Goal: Navigation & Orientation: Find specific page/section

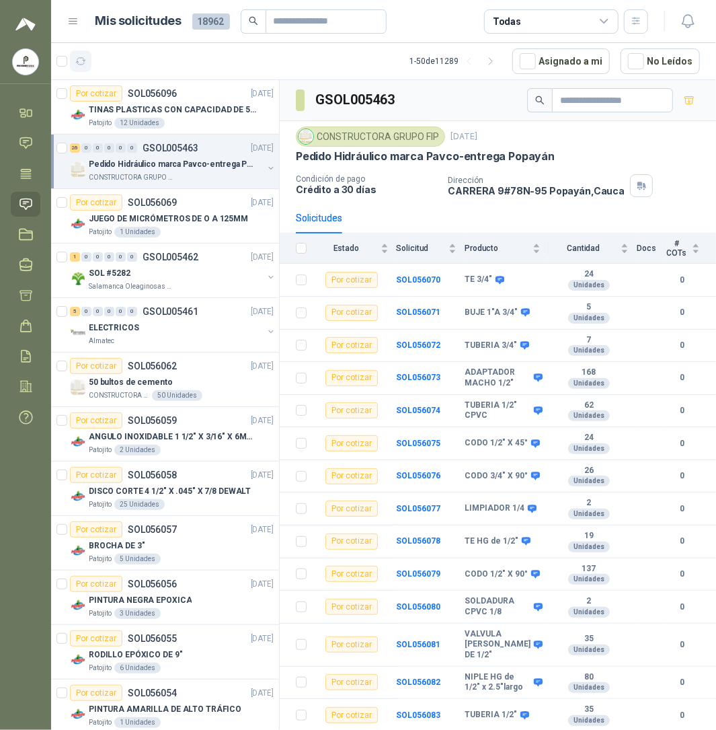
click at [79, 59] on icon "button" at bounding box center [80, 61] width 11 height 11
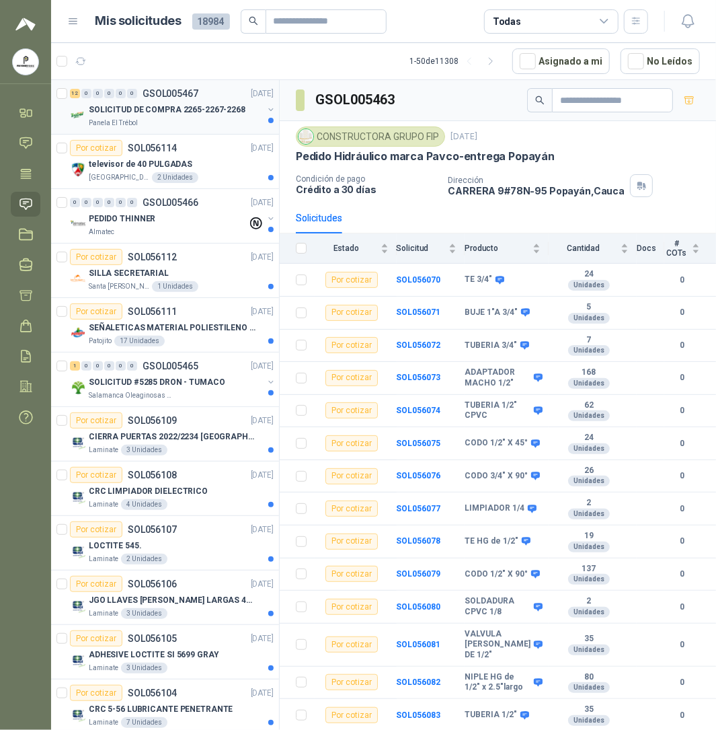
click at [168, 114] on p "SOLICITUD DE COMPRA 2265-2267-2268" at bounding box center [167, 110] width 157 height 13
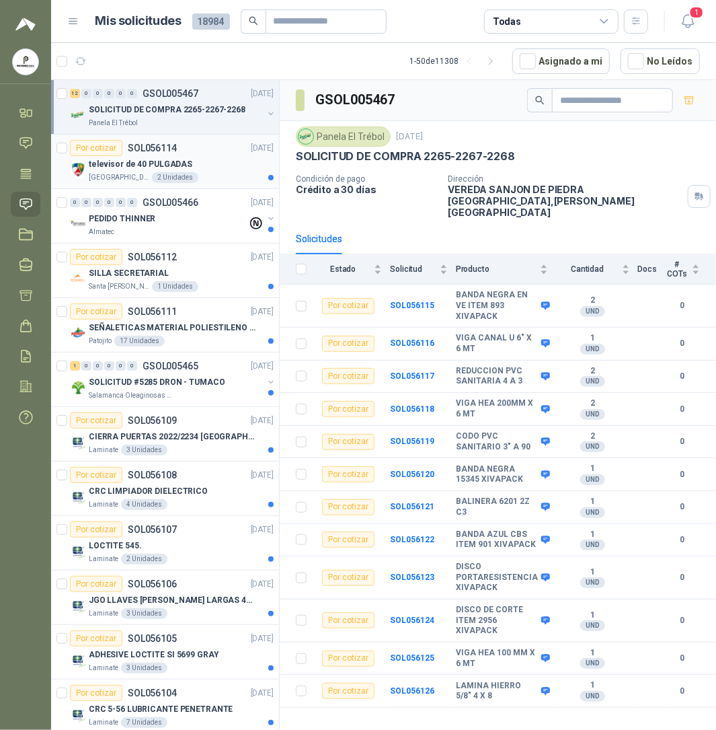
click at [133, 162] on p "televisor de 40 PULGADAS" at bounding box center [141, 164] width 104 height 13
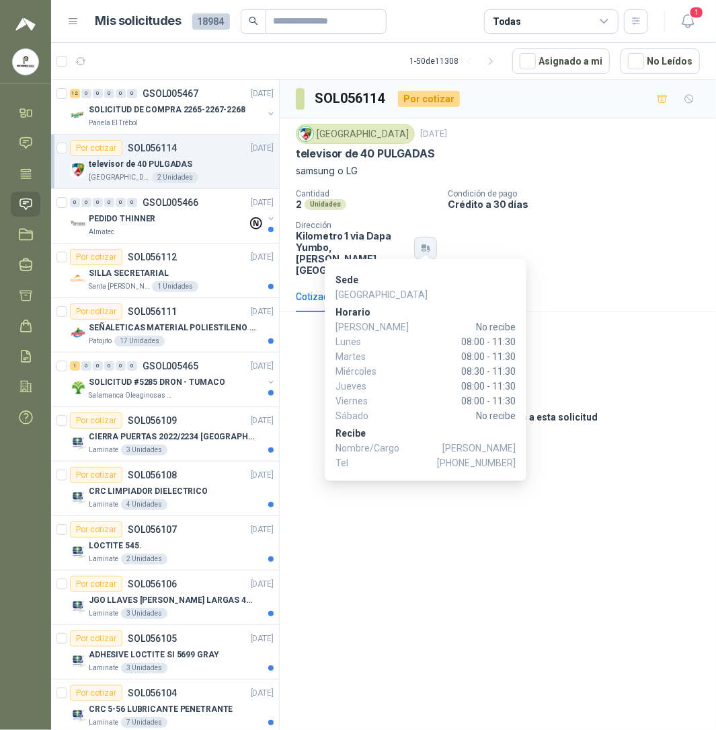
click at [433, 243] on button "button" at bounding box center [425, 248] width 23 height 23
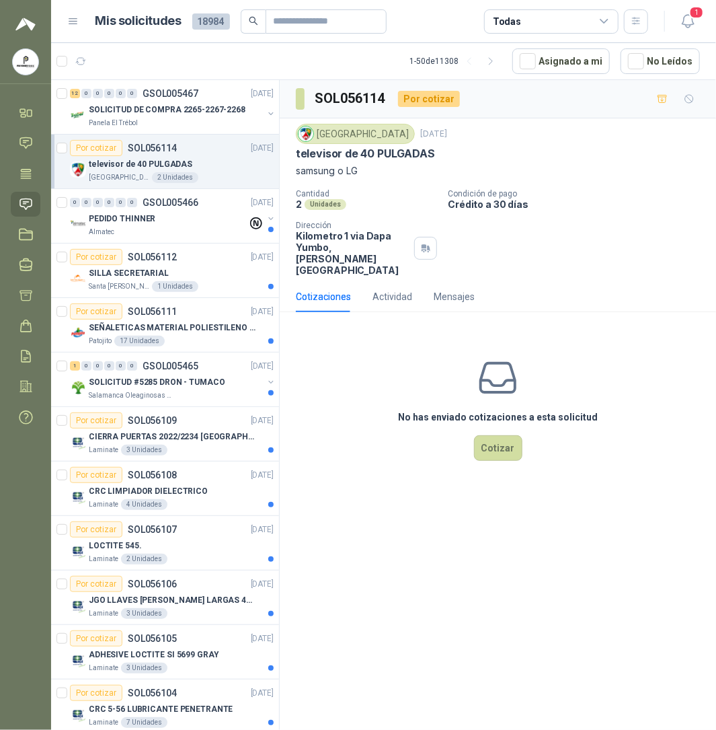
click at [633, 246] on div "Cantidad 2 Unidades Condición de pago Crédito a 30 [PERSON_NAME] Dirección Kilo…" at bounding box center [498, 232] width 404 height 87
click at [135, 229] on div "Almatec" at bounding box center [168, 232] width 159 height 11
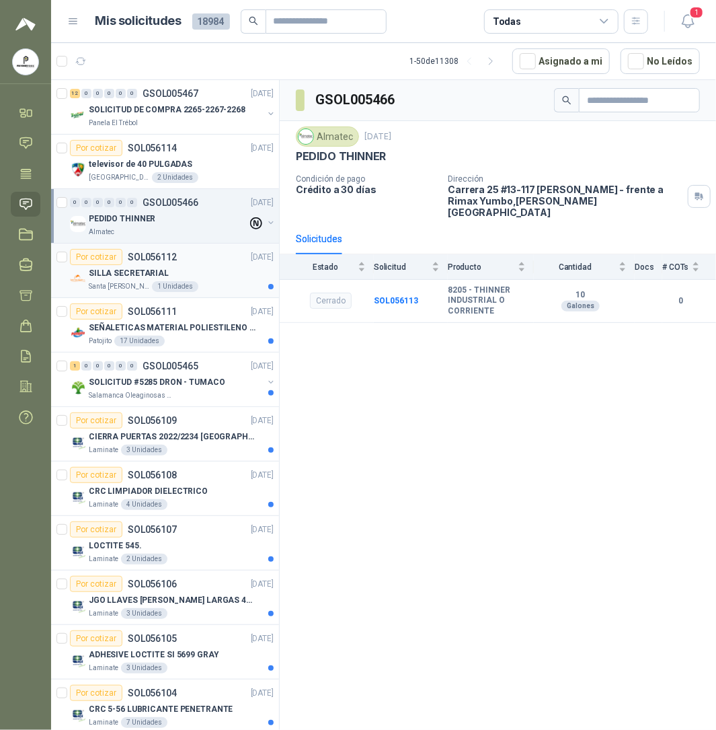
click at [168, 289] on div "1 Unidades" at bounding box center [175, 286] width 46 height 11
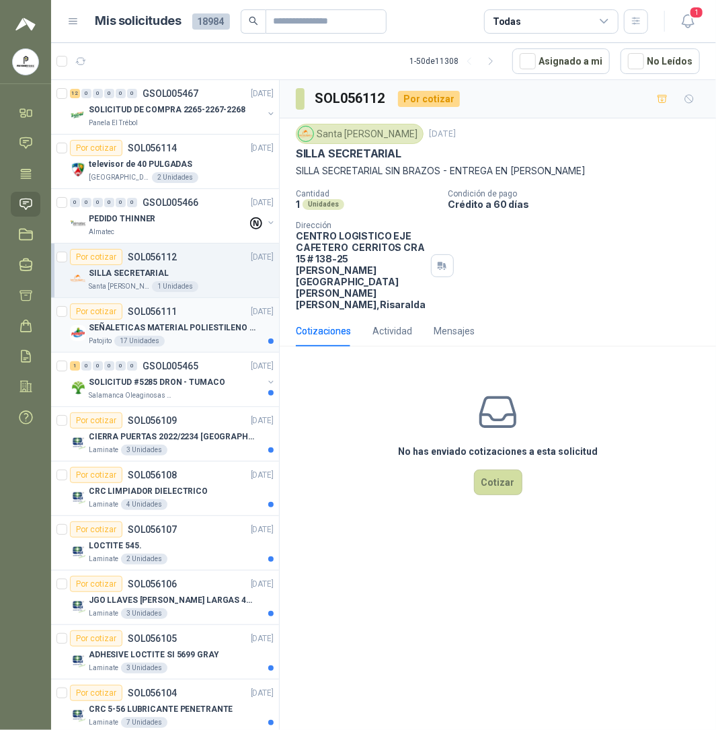
click at [174, 328] on p "SEÑALETICAS MATERIAL POLIESTILENO CON VINILO LAMINADO CALIBRE 60" at bounding box center [173, 328] width 168 height 13
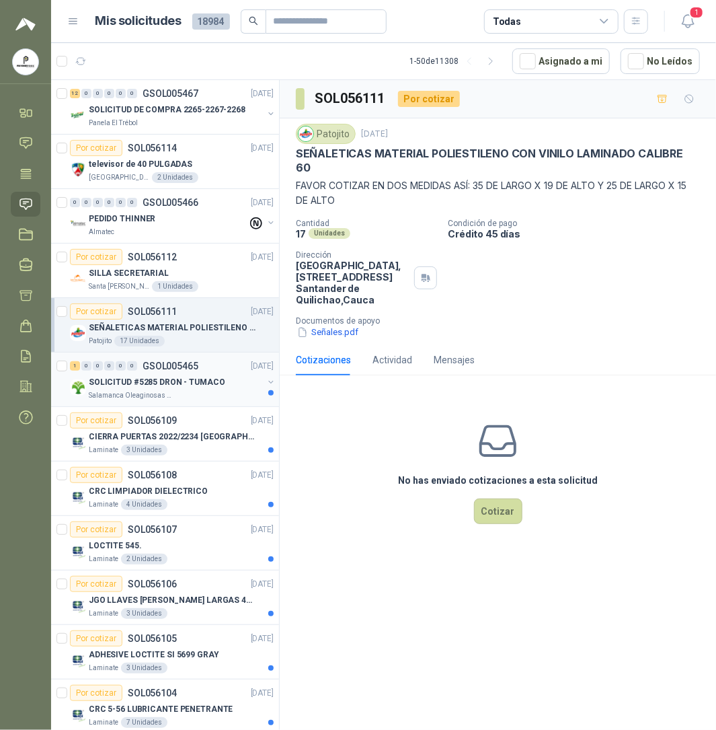
click at [154, 389] on p "SOLICITUD #5285 DRON - TUMACO" at bounding box center [157, 382] width 137 height 13
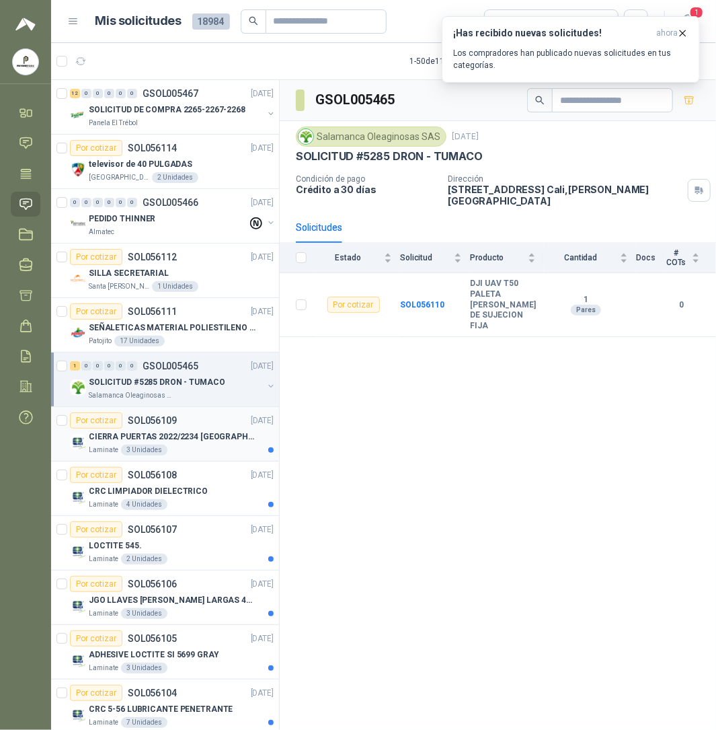
click at [157, 434] on p "CIERRA PUERTAS 2022/2234 [GEOGRAPHIC_DATA]" at bounding box center [173, 437] width 168 height 13
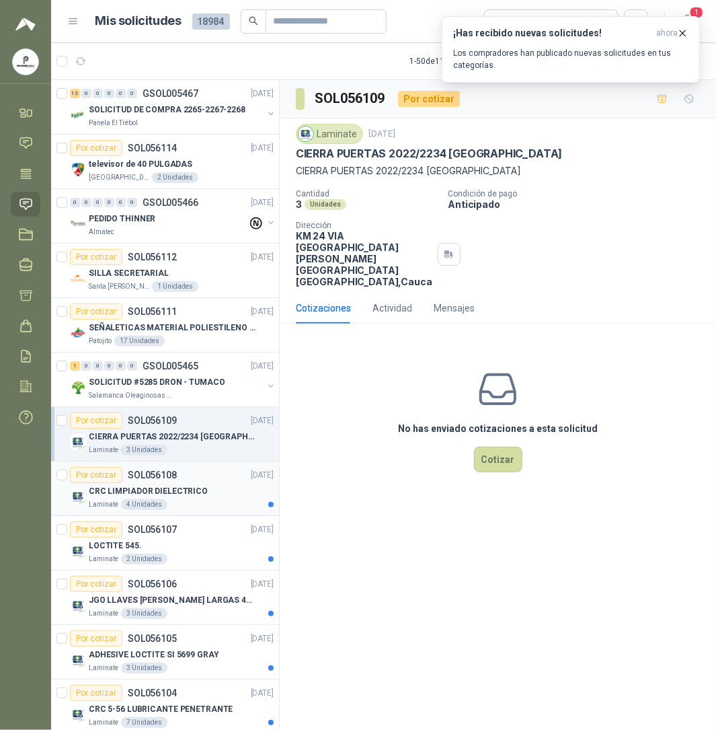
click at [187, 492] on p "CRC LIMPIADOR DIELECTRICO" at bounding box center [148, 491] width 119 height 13
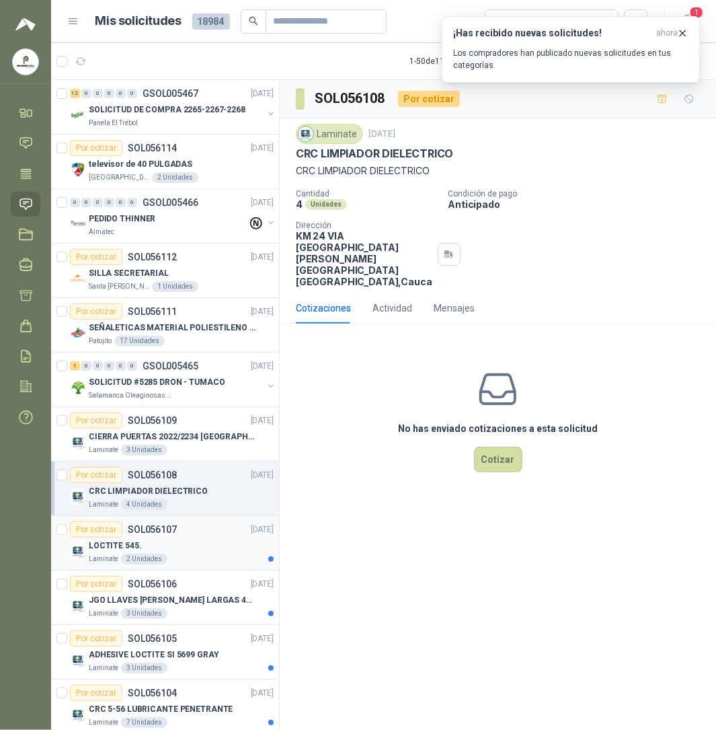
click at [211, 560] on div "Laminate 2 Unidades" at bounding box center [181, 559] width 185 height 11
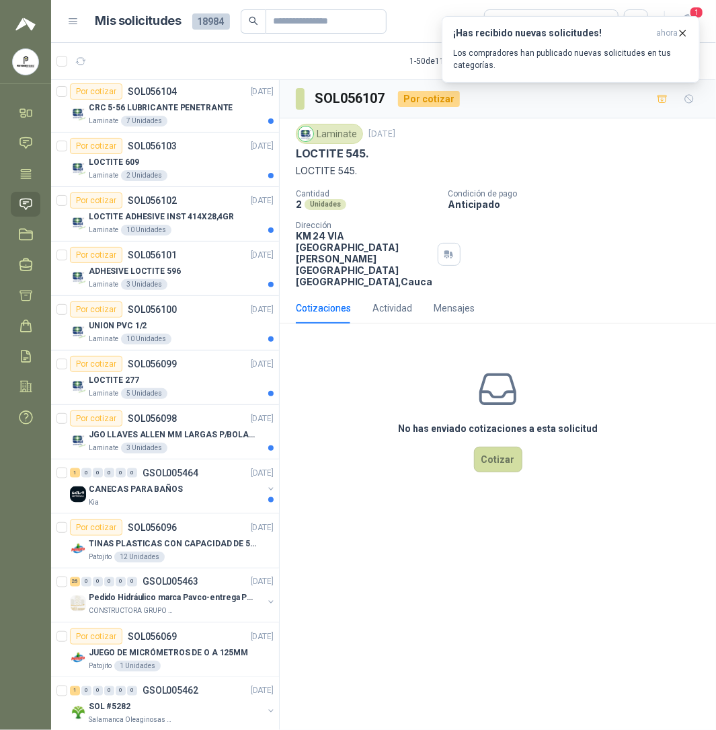
scroll to position [628, 0]
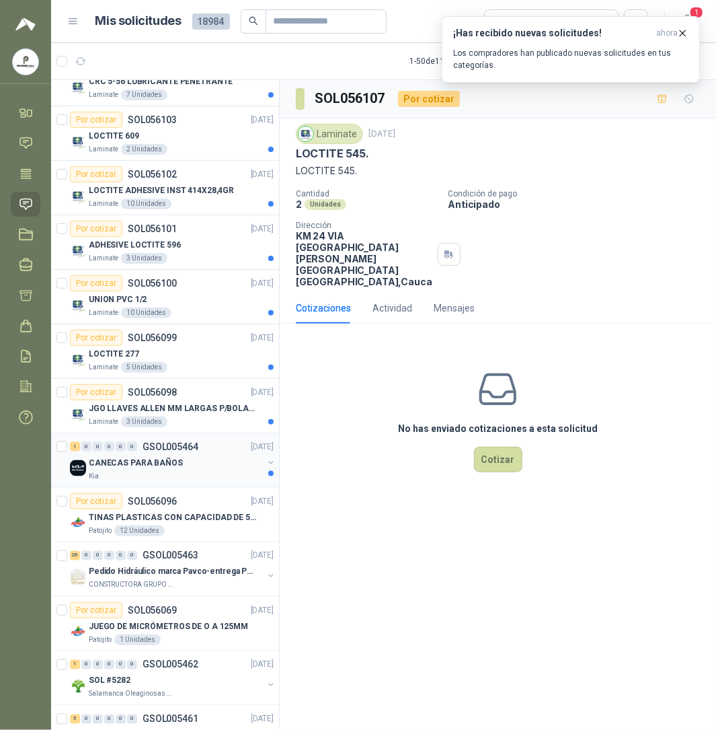
click at [202, 455] on div "1 0 0 0 0 0 GSOL005464 [DATE]" at bounding box center [173, 447] width 207 height 16
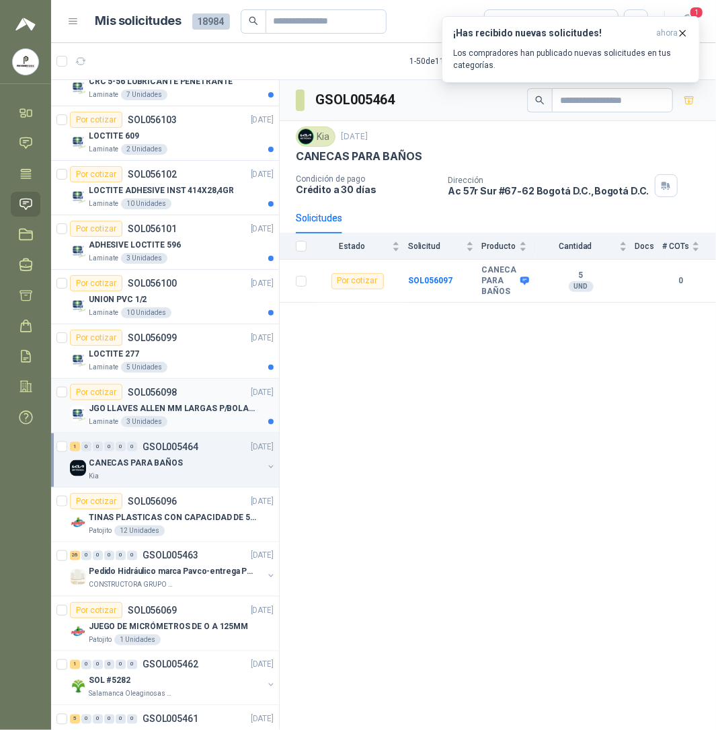
click at [155, 405] on p "JGO LLAVES ALLEN MM LARGAS P/BOLA 4996 U" at bounding box center [173, 408] width 168 height 13
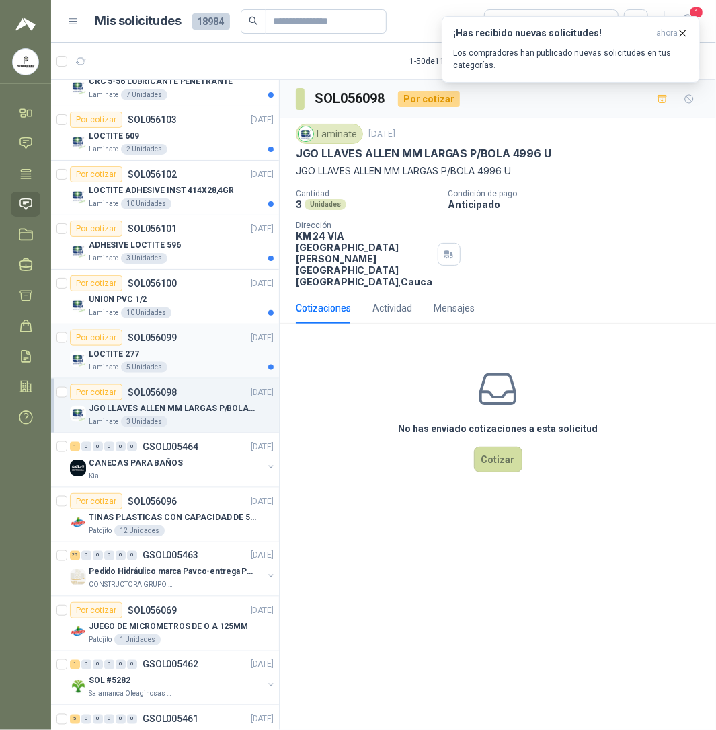
click at [176, 355] on div "LOCTITE 277" at bounding box center [181, 354] width 185 height 16
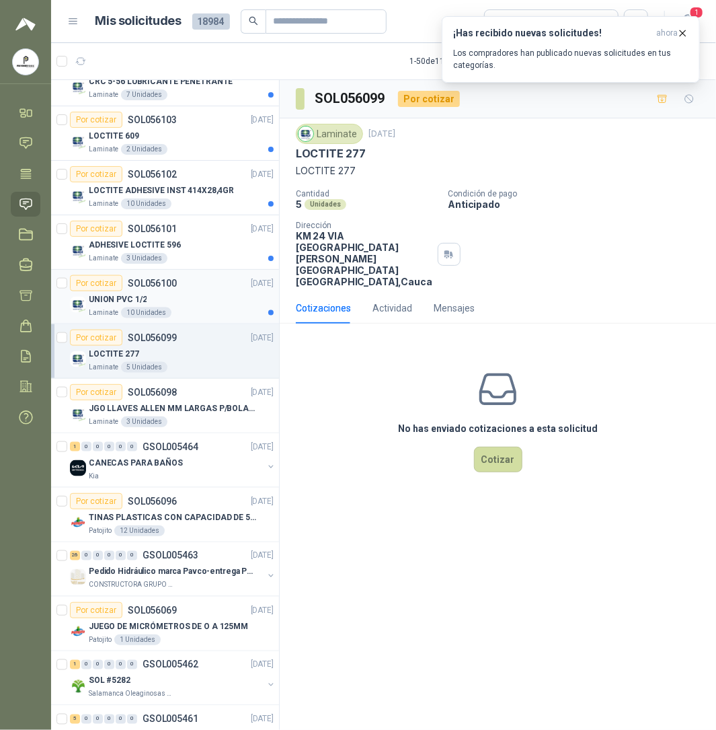
click at [138, 291] on div "Por cotizar SOL056100" at bounding box center [123, 283] width 107 height 16
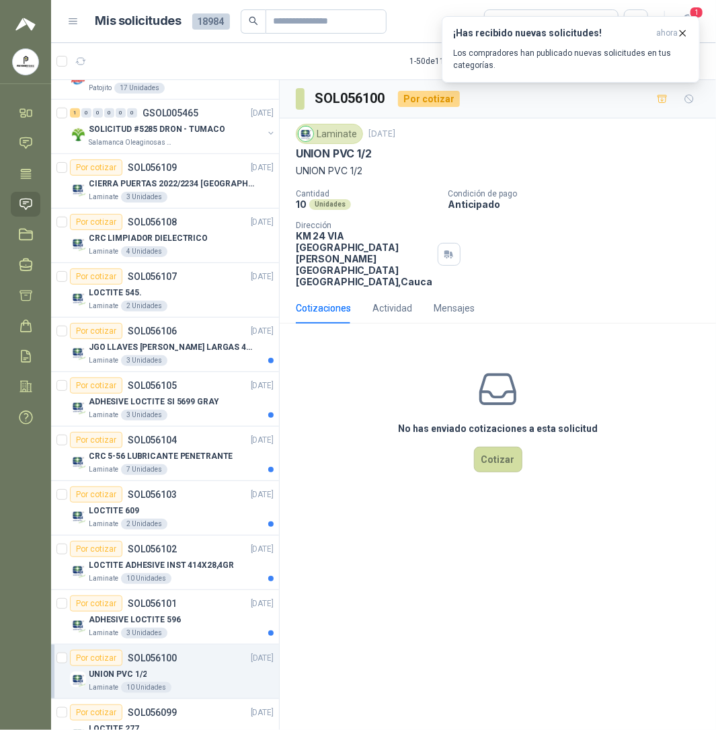
scroll to position [214, 0]
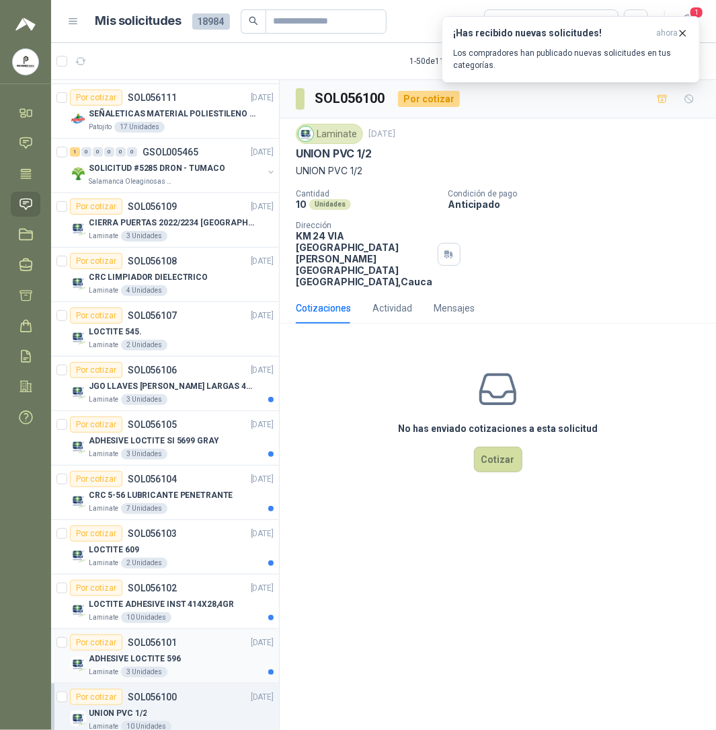
click at [145, 665] on p "ADHESIVE LOCTITE 596" at bounding box center [135, 659] width 92 height 13
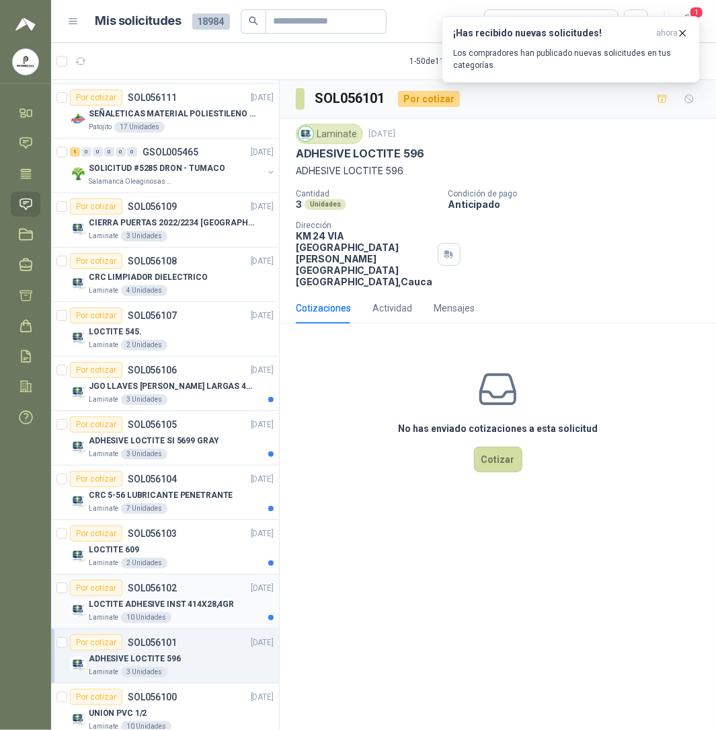
click at [161, 587] on p "SOL056102" at bounding box center [152, 587] width 49 height 9
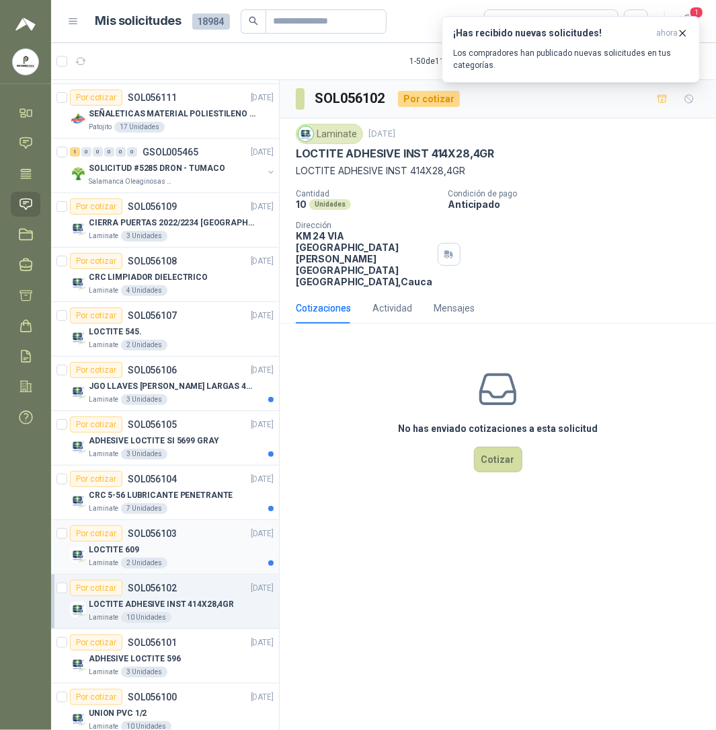
click at [154, 536] on p "SOL056103" at bounding box center [152, 533] width 49 height 9
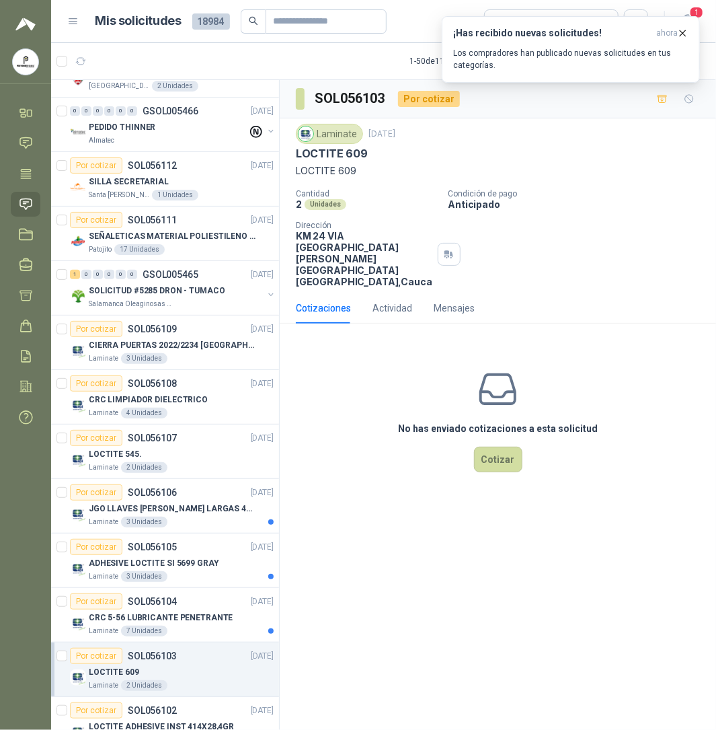
scroll to position [85, 0]
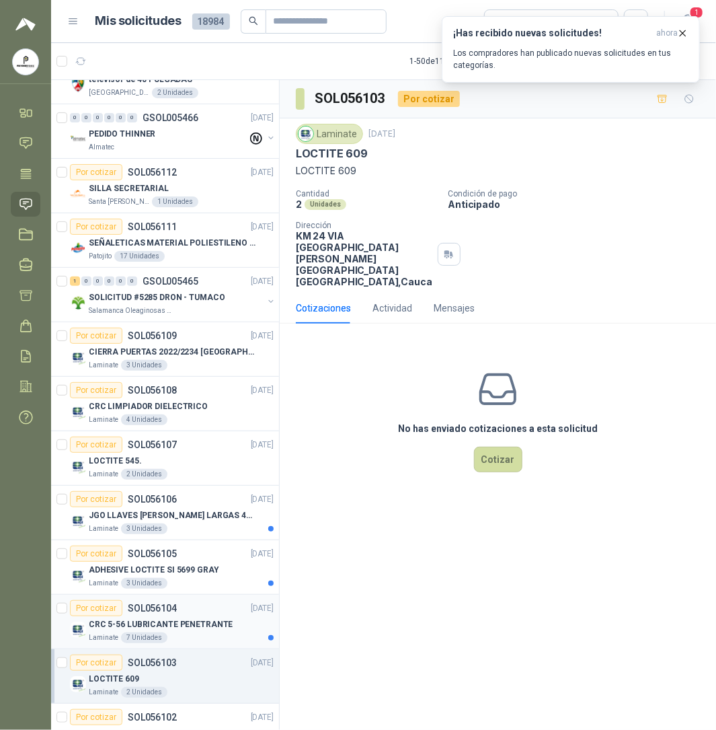
click at [133, 630] on p "CRC 5-56 LUBRICANTE PENETRANTE" at bounding box center [161, 624] width 144 height 13
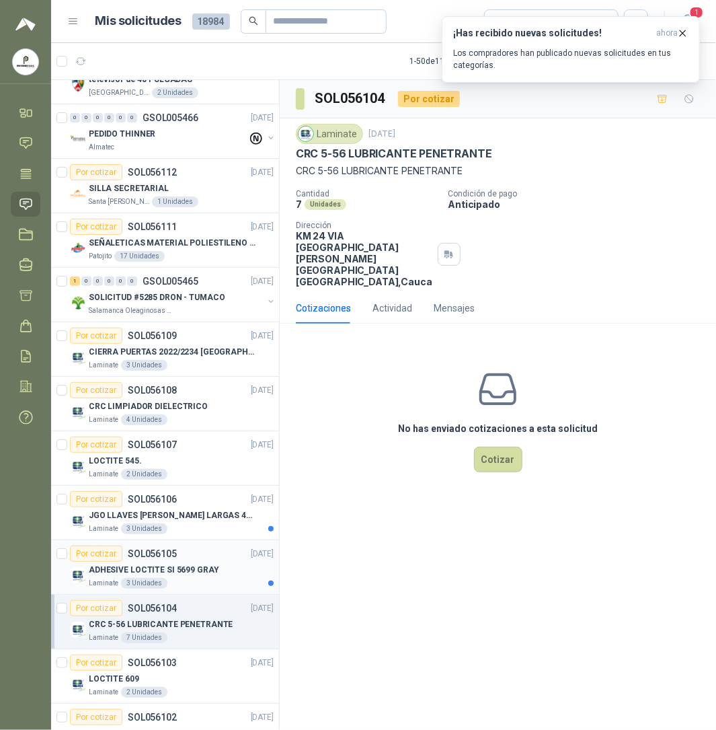
click at [181, 583] on div "Laminate 3 Unidades" at bounding box center [181, 583] width 185 height 11
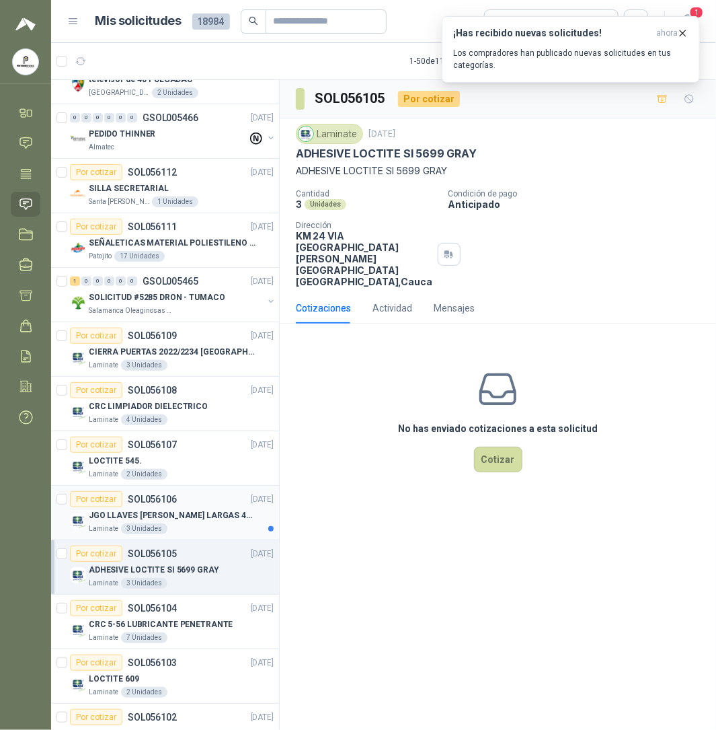
click at [165, 529] on div "Laminate 3 Unidades" at bounding box center [181, 528] width 185 height 11
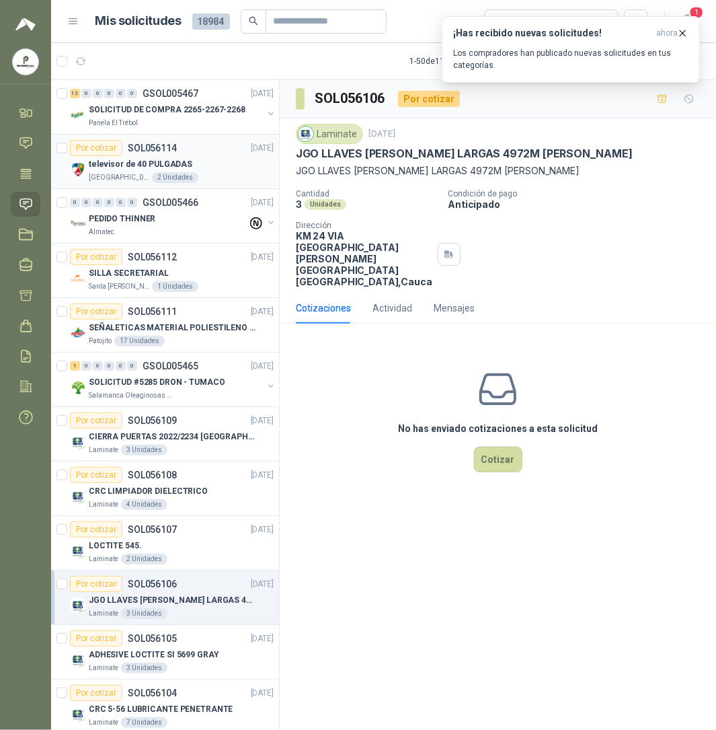
click at [200, 151] on div "Por cotizar SOL056114 [DATE]" at bounding box center [172, 148] width 204 height 16
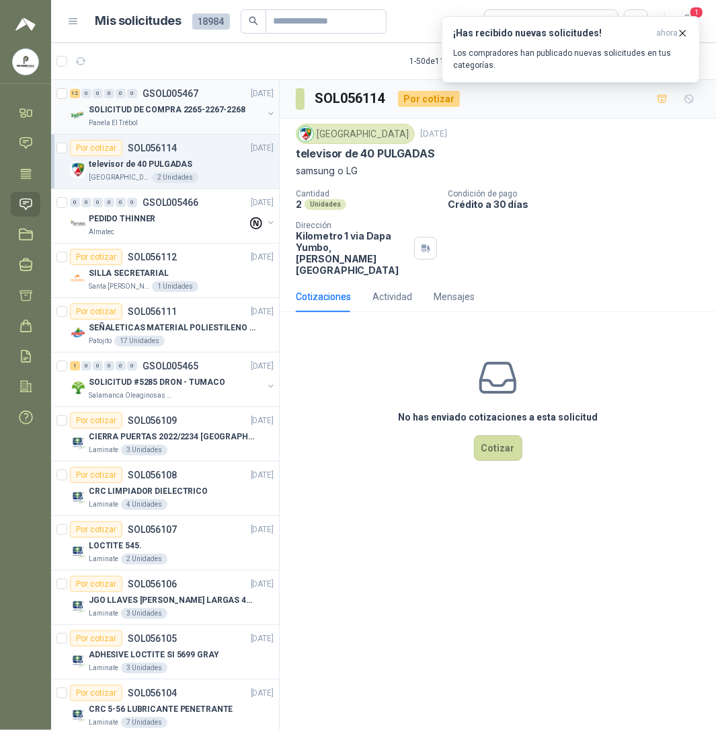
click at [194, 118] on div "Panela El Trébol" at bounding box center [176, 123] width 174 height 11
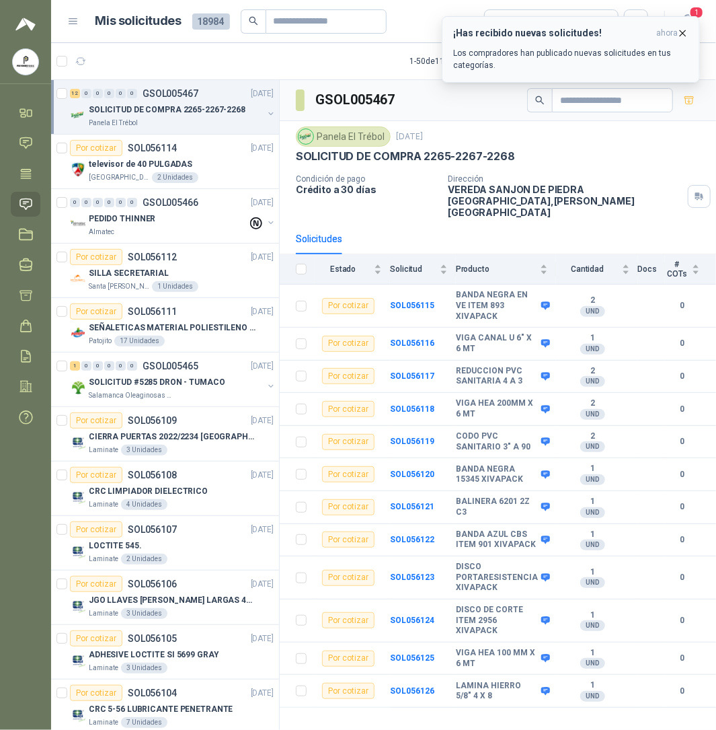
click at [521, 46] on div "¡Has recibido nuevas solicitudes! ahora Los compradores han publicado nuevas so…" at bounding box center [570, 50] width 235 height 44
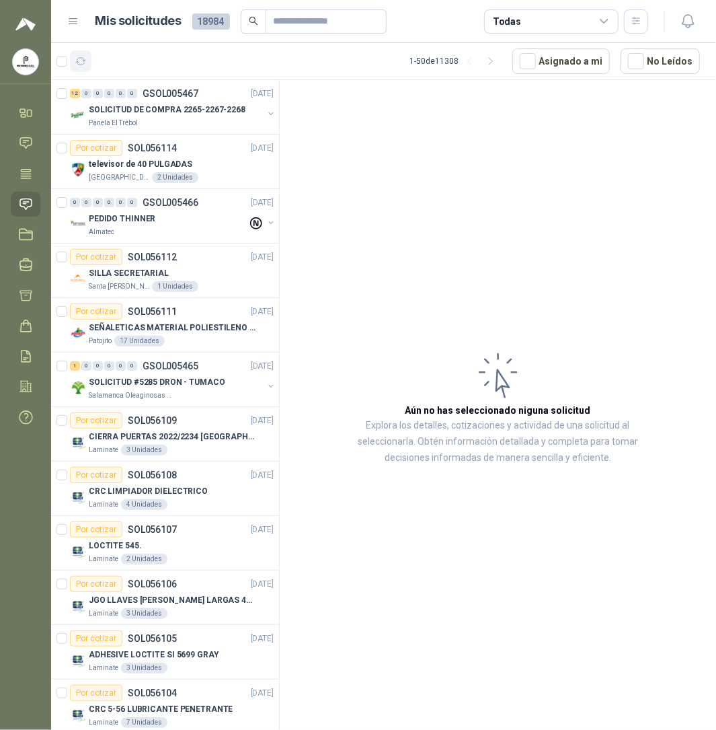
click at [82, 63] on icon "button" at bounding box center [80, 61] width 11 height 11
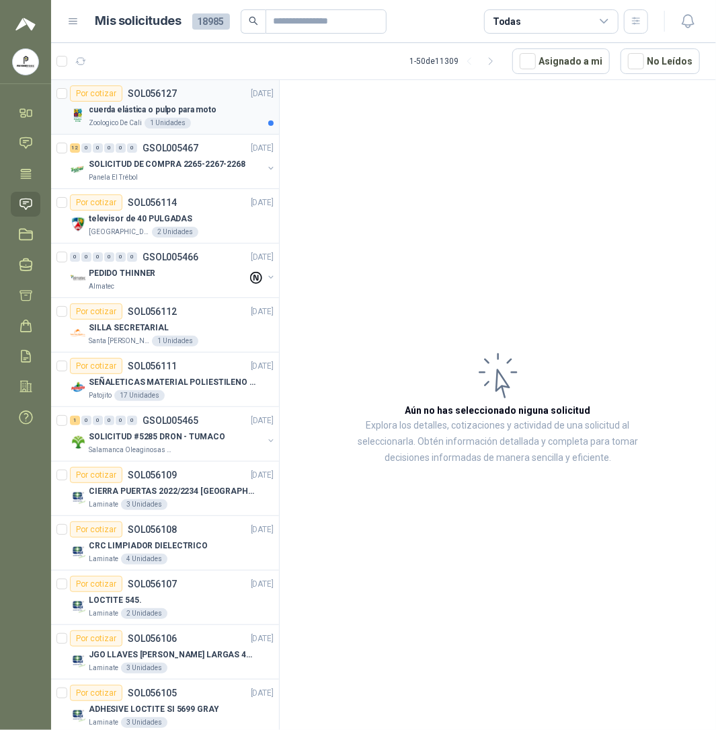
click at [157, 119] on div "1 Unidades" at bounding box center [168, 123] width 46 height 11
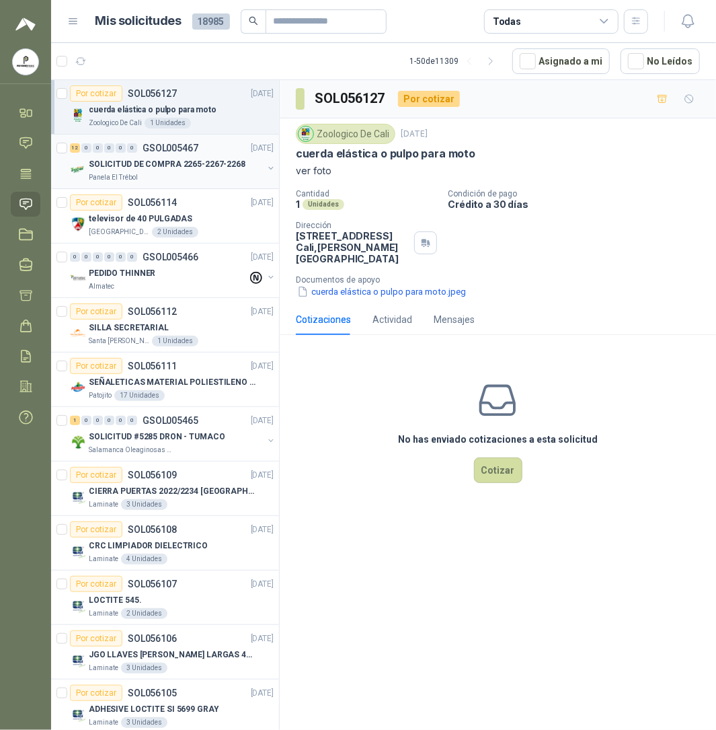
click at [126, 172] on div "SOLICITUD DE COMPRA 2265-2267-2268" at bounding box center [176, 164] width 174 height 16
